Goal: Task Accomplishment & Management: Manage account settings

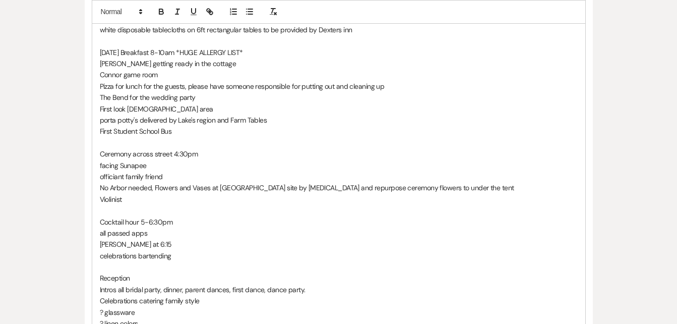
scroll to position [446, 0]
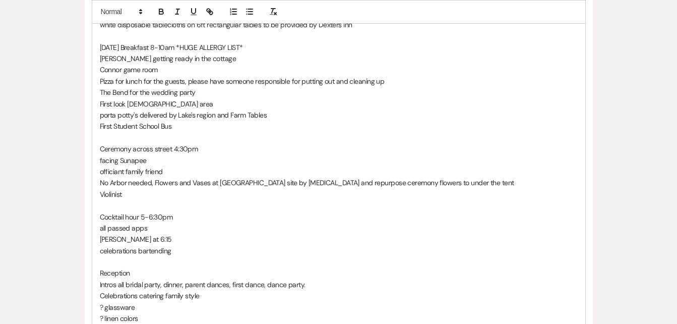
click at [196, 211] on p "Cocktail hour 5-6:30pm" at bounding box center [339, 216] width 478 height 11
click at [155, 222] on p "all passed apps" at bounding box center [339, 227] width 478 height 11
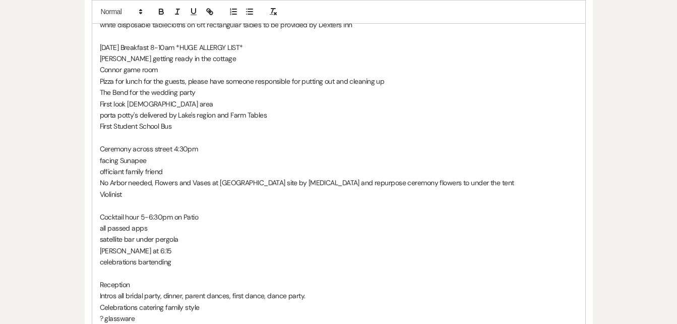
click at [179, 233] on p "satellite bar under pergola" at bounding box center [339, 238] width 478 height 11
click at [195, 245] on p "High-tops and 3 ft round tables [PERSON_NAME] at 6:15" at bounding box center [339, 250] width 478 height 11
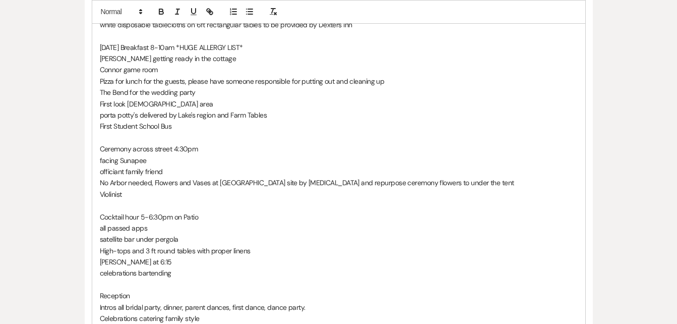
click at [179, 267] on p "celebrations bartending" at bounding box center [339, 272] width 478 height 11
click at [208, 313] on p "Celebrations catering family style" at bounding box center [339, 318] width 478 height 11
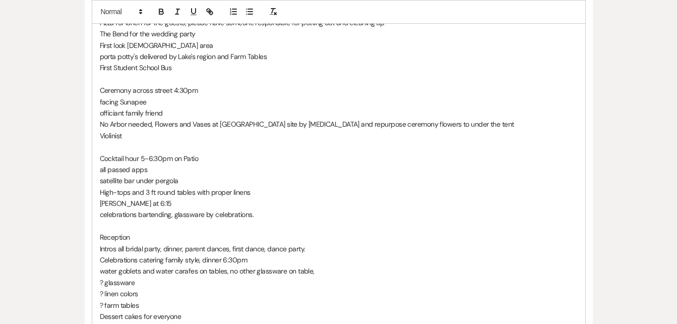
scroll to position [515, 0]
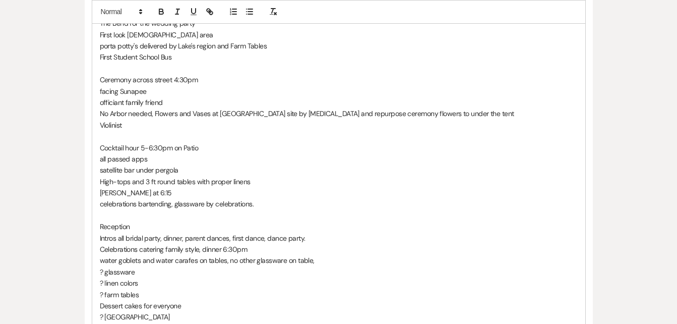
click at [140, 266] on p "? glassware" at bounding box center [339, 271] width 478 height 11
click at [135, 221] on p "Reception" at bounding box center [339, 226] width 478 height 11
click at [192, 323] on p "Shuttle last one at 11pm" at bounding box center [339, 328] width 478 height 11
click at [143, 266] on p "? glassware" at bounding box center [339, 271] width 478 height 11
click at [148, 277] on p "? linen colors" at bounding box center [339, 282] width 478 height 11
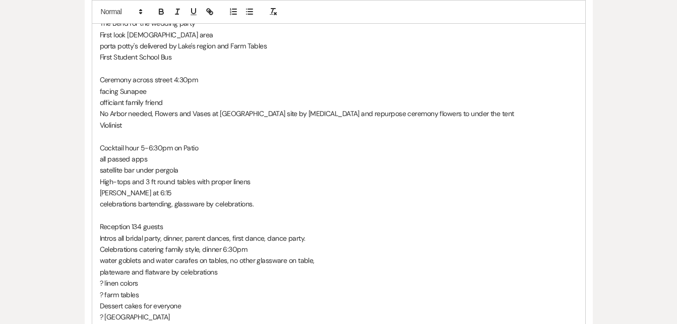
click at [227, 266] on p "plateware and flatware by celebrations" at bounding box center [339, 271] width 478 height 11
click at [146, 289] on p "? linen colors" at bounding box center [339, 294] width 478 height 11
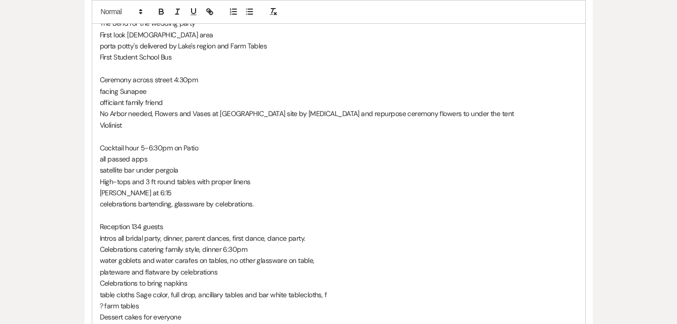
scroll to position [514, 0]
click at [103, 300] on p "? farm tables" at bounding box center [339, 305] width 478 height 11
click at [195, 300] on p "Dessert cakes for everyone" at bounding box center [339, 305] width 478 height 11
click at [268, 300] on p "Dessert cakes for everyone" at bounding box center [339, 305] width 478 height 11
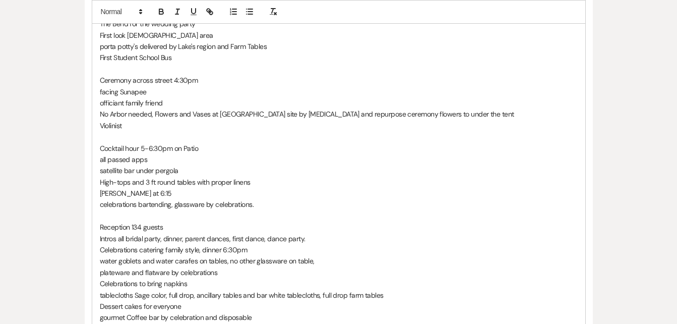
click at [262, 312] on p "gourmet Coffee bar by celebration and disposable" at bounding box center [339, 317] width 478 height 11
click at [141, 323] on p "? [GEOGRAPHIC_DATA]" at bounding box center [339, 328] width 478 height 11
click at [113, 323] on p "n" at bounding box center [339, 328] width 478 height 11
click at [191, 300] on p "Dessert cakes for everyone" at bounding box center [339, 305] width 478 height 11
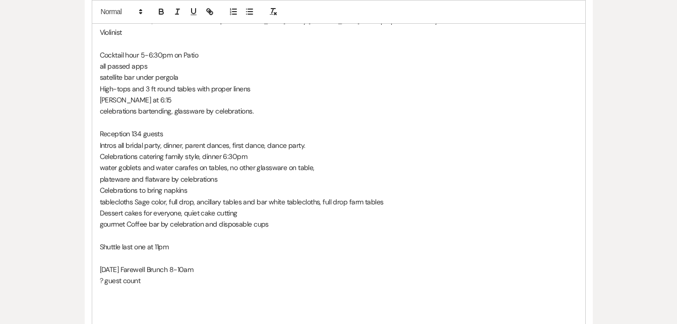
scroll to position [609, 0]
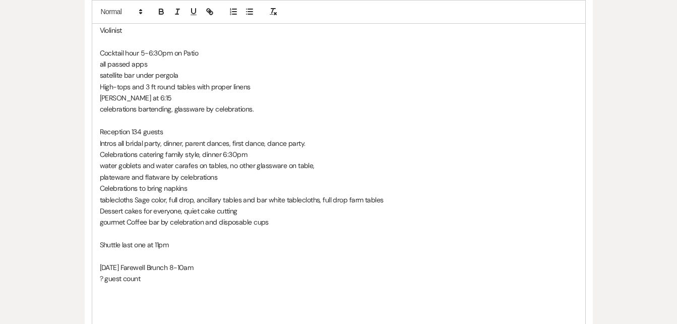
click at [289, 216] on p "gourmet Coffee bar by celebration and disposable cups" at bounding box center [339, 221] width 478 height 11
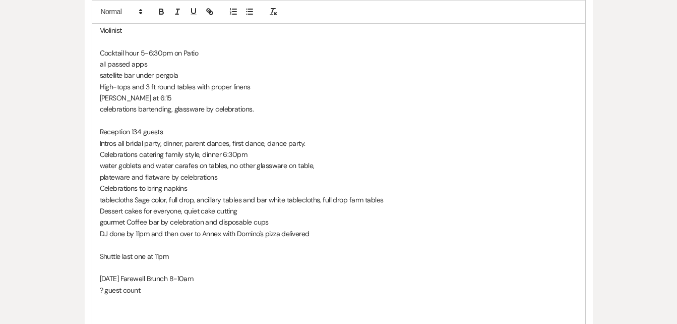
click at [171, 251] on p "Shuttle last one at 11pm" at bounding box center [339, 256] width 478 height 11
click at [171, 251] on p "Shuttle" at bounding box center [339, 256] width 478 height 11
click at [104, 284] on p "? guest count" at bounding box center [339, 289] width 478 height 11
click at [175, 284] on p "96 total guest count" at bounding box center [339, 289] width 478 height 11
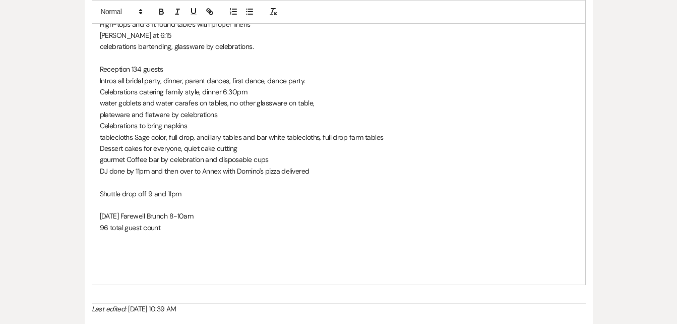
scroll to position [685, 0]
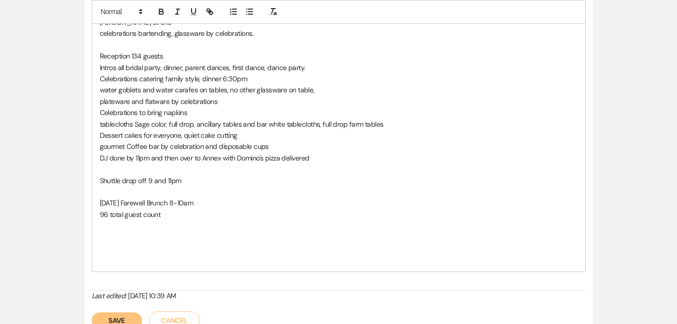
click at [167, 209] on p "96 total guest count" at bounding box center [339, 214] width 478 height 11
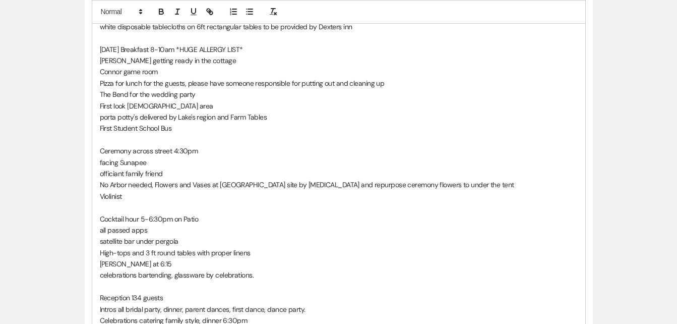
scroll to position [389, 0]
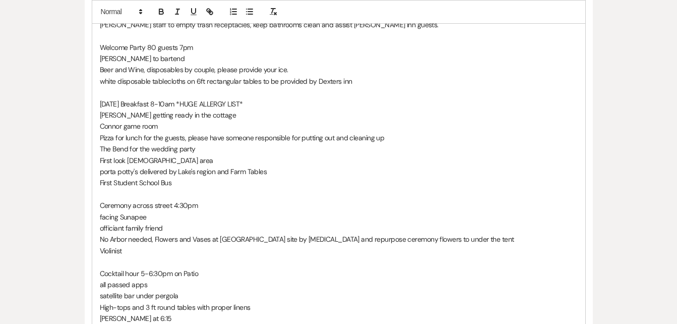
click at [261, 98] on p "[DATE] Breakfast 8-10am *HUGE ALLERGY LIST*" at bounding box center [339, 103] width 478 height 11
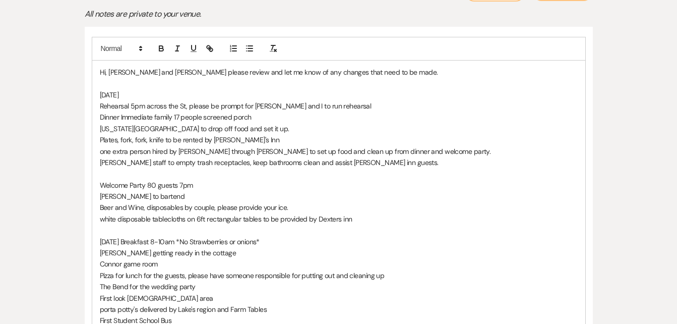
scroll to position [250, 0]
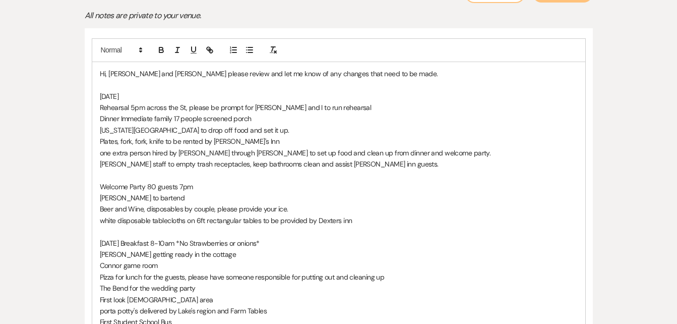
click at [256, 125] on p "[US_STATE][GEOGRAPHIC_DATA] to drop off food and set it up." at bounding box center [339, 130] width 478 height 11
click at [202, 181] on p "Welcome Party 80 guests 7pm" at bounding box center [339, 186] width 478 height 11
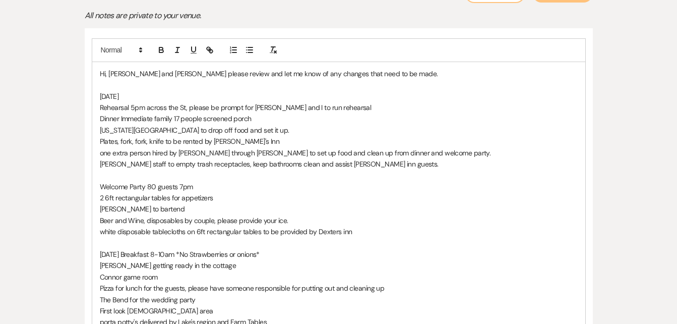
click at [178, 203] on p "[PERSON_NAME] to bartend" at bounding box center [339, 208] width 478 height 11
click at [178, 203] on p "[PERSON_NAME] to bartend," at bounding box center [339, 208] width 478 height 11
click at [300, 215] on p "Beer and Wine, disposables by couple, please provide your ice." at bounding box center [339, 220] width 478 height 11
click at [300, 215] on p "Beer and Wine, disposables by couple, please provide your ice" at bounding box center [339, 220] width 478 height 11
click at [196, 226] on p "white disposable tablecloths on 6ft rectangular tables to be provided by Dexter…" at bounding box center [339, 231] width 478 height 11
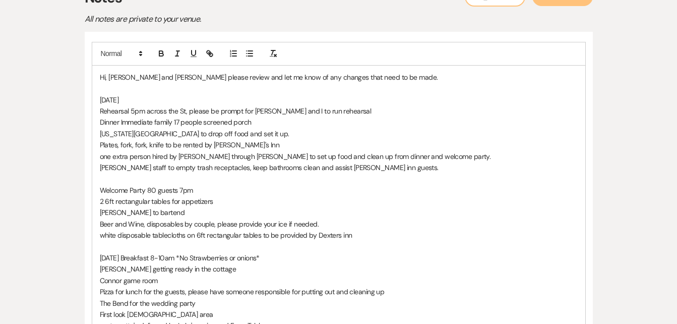
scroll to position [197, 0]
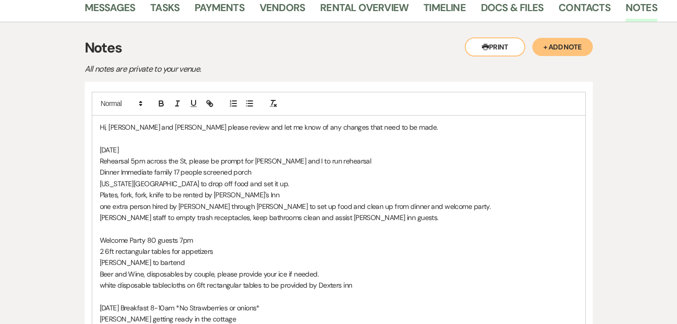
click at [396, 121] on p "Hi, [PERSON_NAME] and [PERSON_NAME] please review and let me know of any change…" at bounding box center [339, 126] width 478 height 11
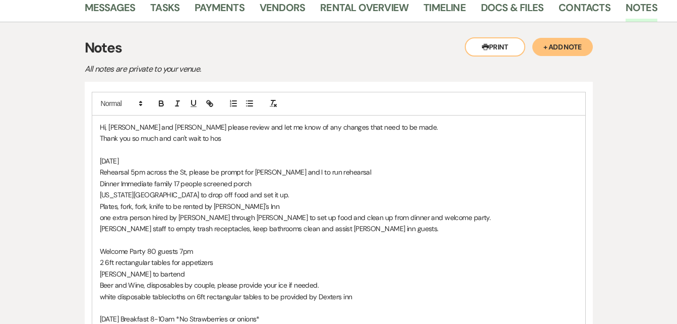
click at [232, 133] on p "Thank you so much and can't wait to hos" at bounding box center [339, 138] width 478 height 11
click at [339, 133] on p "Thank you so much and can't wait to finally have you and your guests at the Inn" at bounding box center [339, 138] width 478 height 11
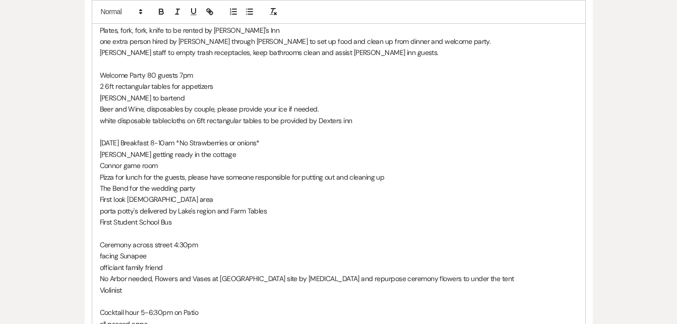
scroll to position [371, 0]
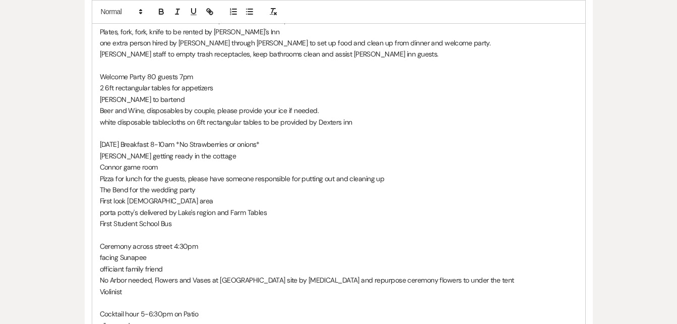
click at [157, 71] on p "Welcome Party 80 guests 7pm" at bounding box center [339, 76] width 478 height 11
click at [178, 71] on p "Welcome Party 108 guests 7pm" at bounding box center [339, 76] width 478 height 11
click at [262, 116] on p "white disposable tablecloths on 6ft rectangular tables to be provided by Dexter…" at bounding box center [339, 121] width 478 height 11
click at [316, 116] on p "white disposable tablecloths on 6ft rectangular tables and white garden chairs …" at bounding box center [339, 121] width 478 height 11
click at [316, 116] on p "white disposable tablecloths on 6ft rectangular tables and white garchaidrs to …" at bounding box center [339, 121] width 478 height 11
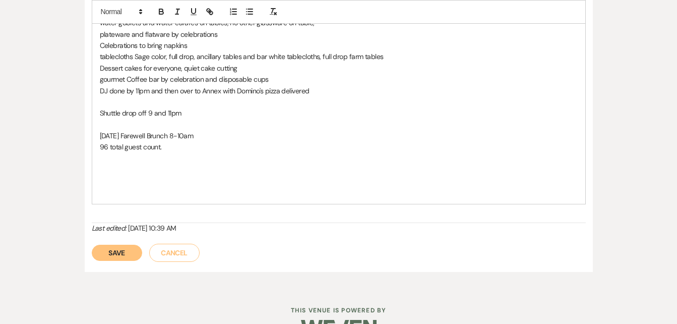
scroll to position [779, 0]
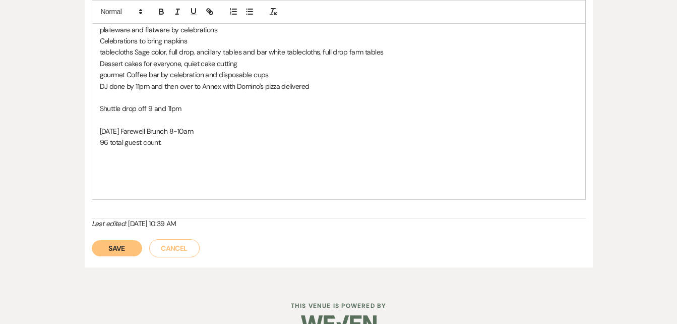
click at [113, 240] on button "Save" at bounding box center [117, 248] width 50 height 16
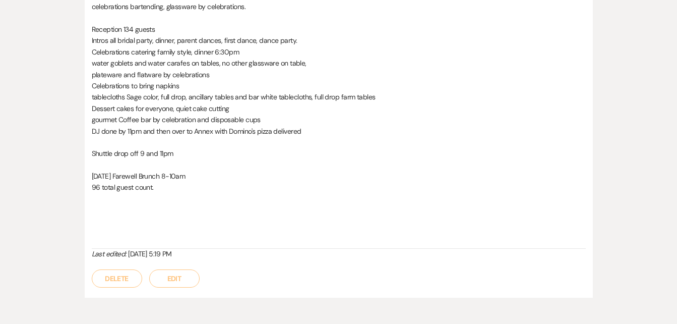
scroll to position [735, 0]
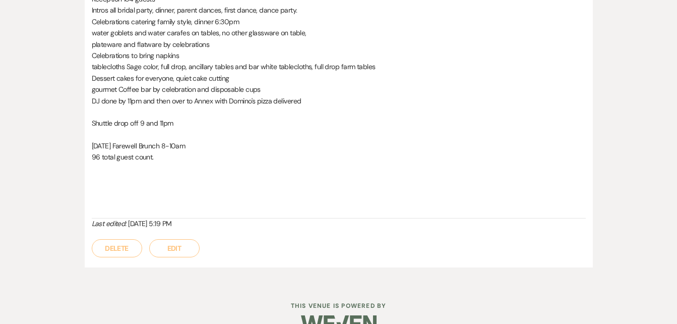
click at [180, 239] on button "Edit" at bounding box center [174, 248] width 50 height 18
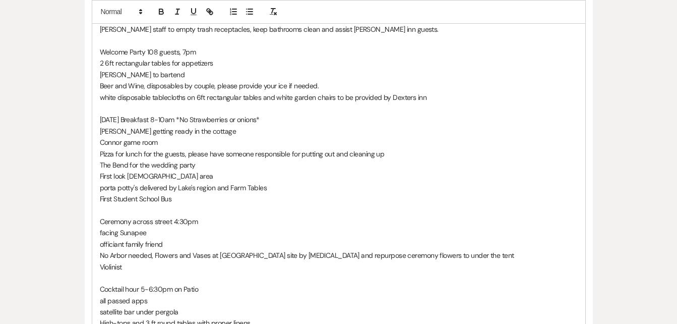
scroll to position [390, 0]
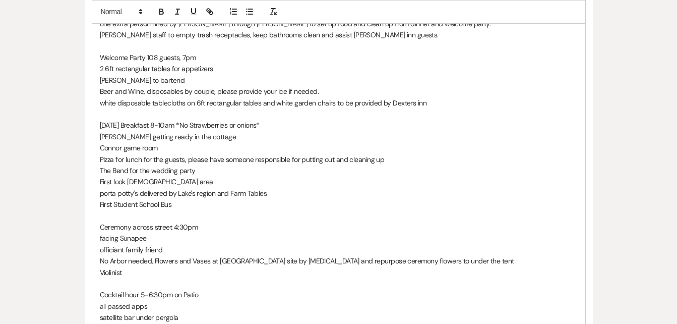
click at [183, 119] on p "[DATE] Breakfast 8-10am *No Strawberries or onions*" at bounding box center [339, 124] width 478 height 11
click at [183, 119] on p "[DATE] Breakfast 8-10am*No Strawberries or onions*" at bounding box center [339, 124] width 478 height 11
click at [182, 119] on p "[DATE] Breakfast 8-10am*, Inn guests only, no additional guests, *No Strawberri…" at bounding box center [339, 124] width 478 height 11
click at [183, 119] on p "[DATE] Breakfast 8-10am*, Inn guests only, no additional guests, *No Strawberri…" at bounding box center [339, 124] width 478 height 11
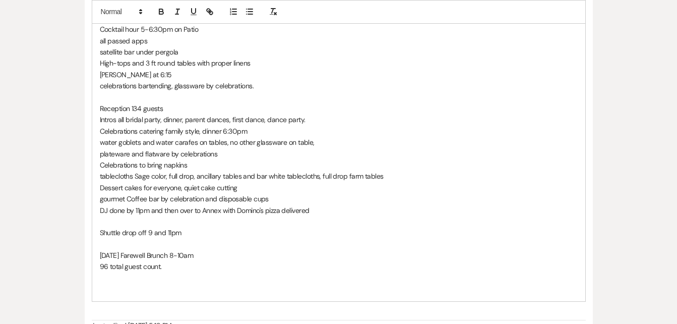
scroll to position [662, 0]
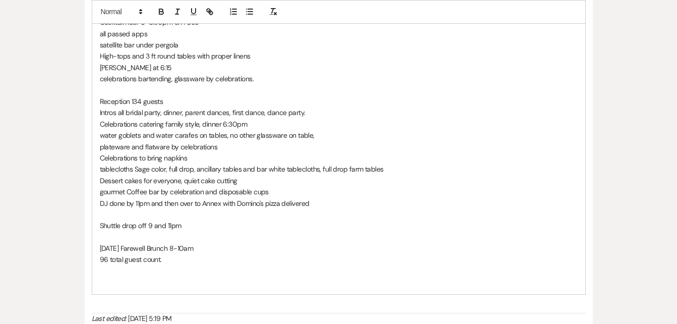
click at [108, 254] on p "96 total guest count." at bounding box center [339, 259] width 478 height 11
click at [181, 254] on p "93 total guest count." at bounding box center [339, 259] width 478 height 11
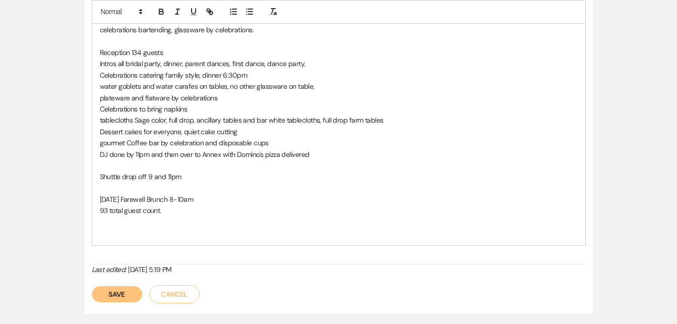
scroll to position [757, 0]
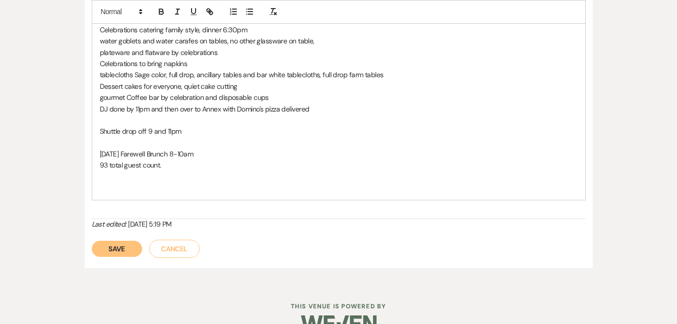
click at [119, 240] on button "Save" at bounding box center [117, 248] width 50 height 16
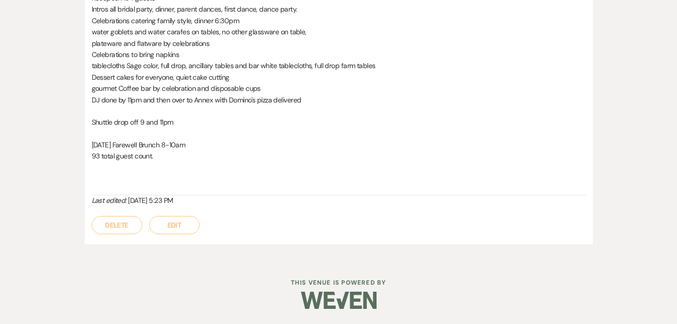
scroll to position [712, 0]
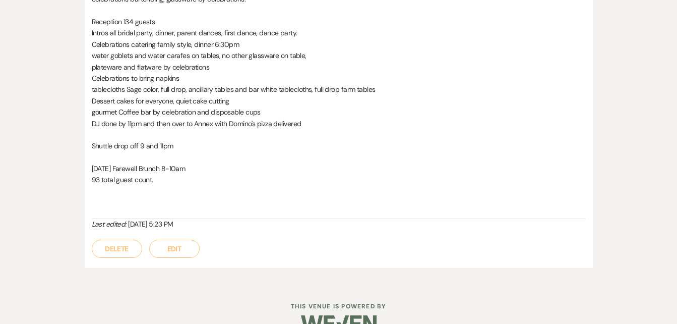
click at [166, 239] on button "Edit" at bounding box center [174, 248] width 50 height 18
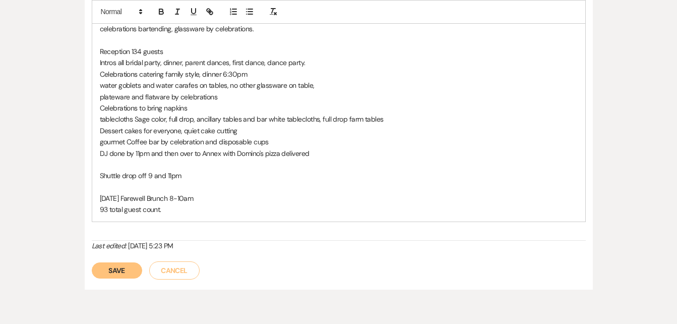
click at [116, 262] on button "Save" at bounding box center [117, 270] width 50 height 16
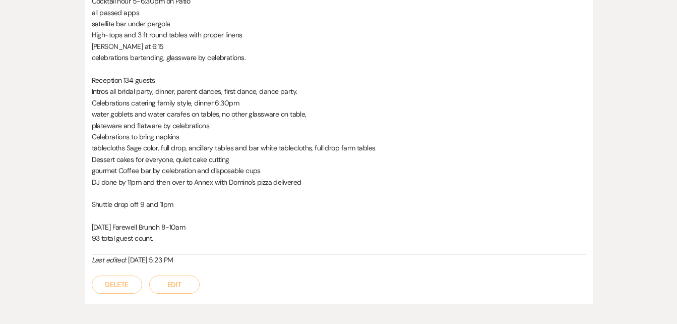
scroll to position [659, 0]
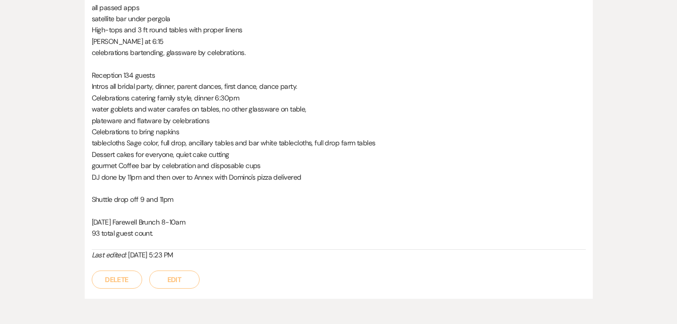
click at [199, 250] on div "Last edited: [DATE] 5:23 PM" at bounding box center [339, 255] width 494 height 11
click at [197, 250] on div "Last edited: [DATE] 5:23 PM" at bounding box center [339, 255] width 494 height 11
click at [167, 270] on button "Edit" at bounding box center [174, 279] width 50 height 18
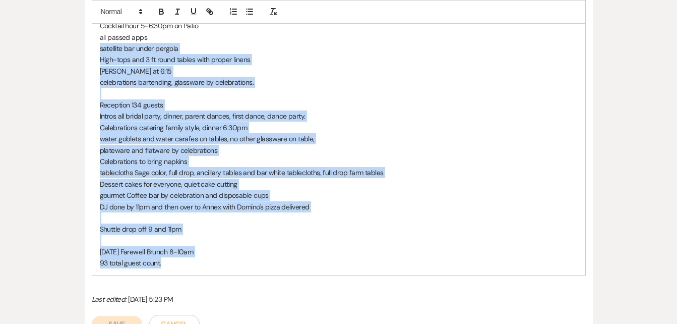
drag, startPoint x: 164, startPoint y: 240, endPoint x: 97, endPoint y: 21, distance: 228.8
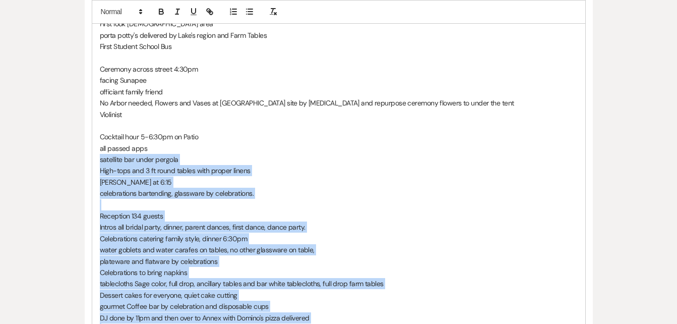
scroll to position [547, 0]
click at [290, 165] on p "High-tops and 3 ft round tables with proper linens" at bounding box center [339, 170] width 478 height 11
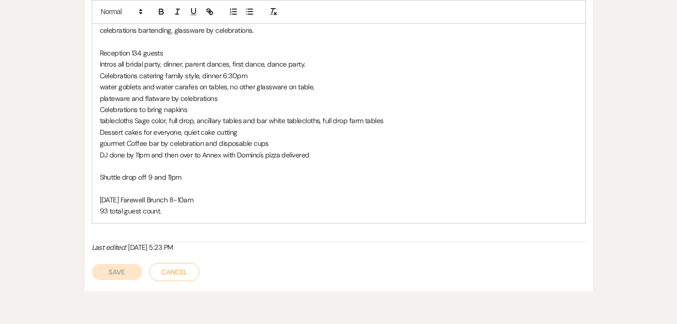
scroll to position [734, 0]
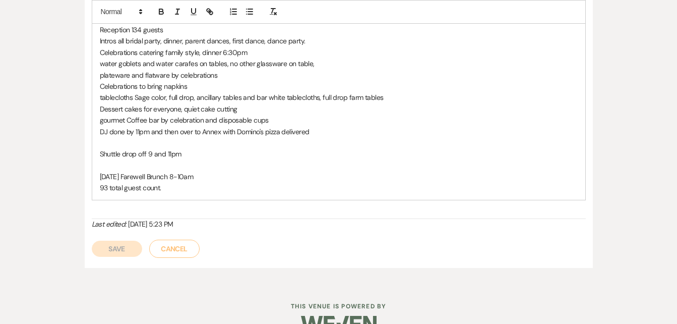
click at [121, 240] on button "Save" at bounding box center [117, 248] width 50 height 16
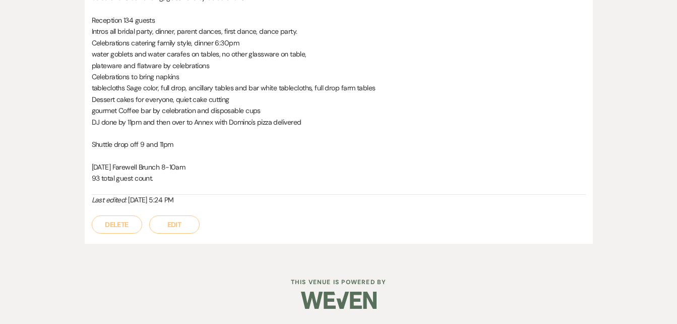
scroll to position [690, 0]
